Goal: Find specific page/section: Find specific page/section

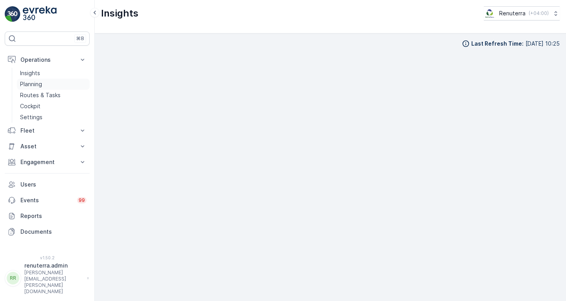
click at [46, 84] on link "Planning" at bounding box center [53, 84] width 73 height 11
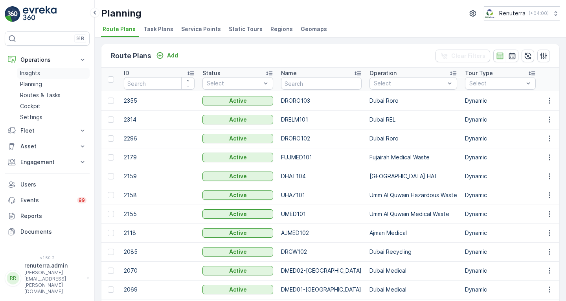
click at [40, 72] on link "Insights" at bounding box center [53, 73] width 73 height 11
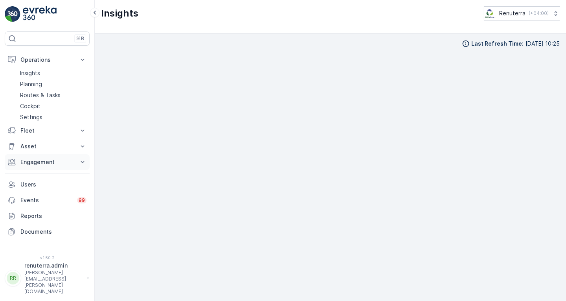
click at [39, 161] on p "Engagement" at bounding box center [46, 162] width 53 height 8
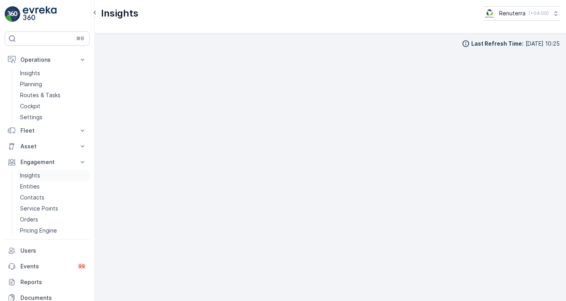
click at [41, 176] on link "Insights" at bounding box center [53, 175] width 73 height 11
